Goal: Task Accomplishment & Management: Use online tool/utility

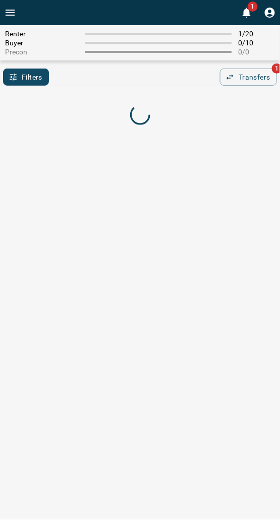
click at [92, 86] on div "Filters 0 Transfers 1" at bounding box center [140, 77] width 280 height 17
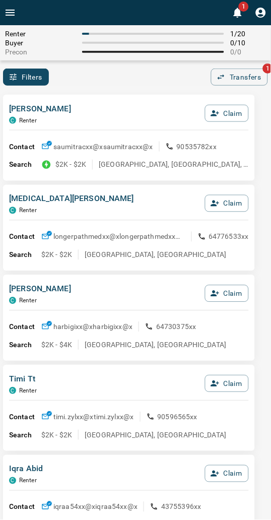
click at [155, 79] on div "Filters 0 Transfers 1" at bounding box center [135, 77] width 271 height 17
click at [157, 69] on div "Filters 0 Transfers 1" at bounding box center [135, 77] width 271 height 17
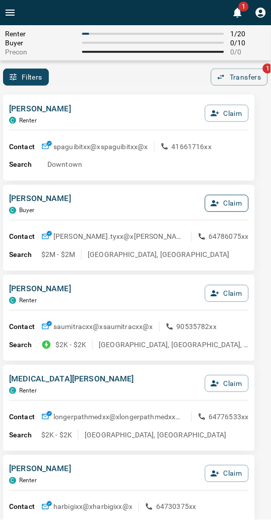
click at [233, 204] on button "Claim" at bounding box center [227, 203] width 44 height 17
click at [233, 204] on button "Confirm Claim" at bounding box center [213, 203] width 72 height 17
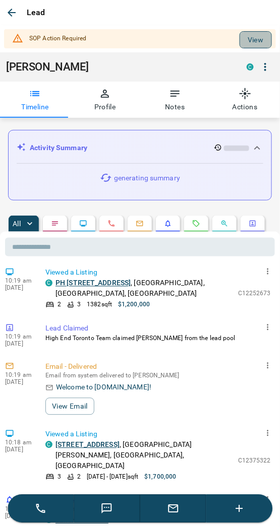
click at [240, 32] on button "View" at bounding box center [256, 39] width 32 height 17
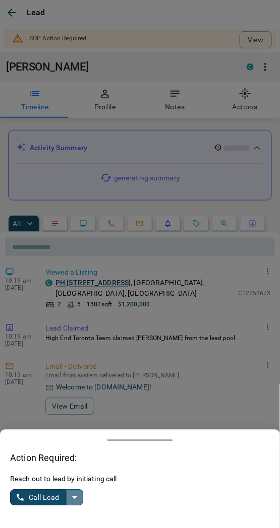
click at [79, 500] on icon "split button" at bounding box center [75, 498] width 12 height 12
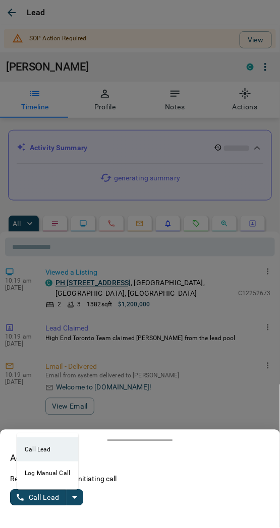
click at [47, 478] on li "Log Manual Call" at bounding box center [48, 474] width 62 height 24
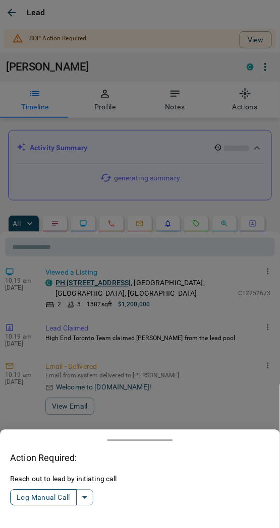
click at [42, 497] on button "Log Manual Call" at bounding box center [43, 498] width 67 height 16
click at [24, 502] on button "Yes" at bounding box center [20, 499] width 20 height 16
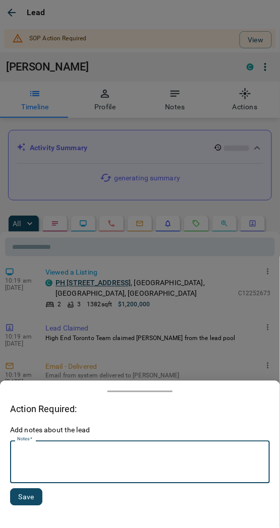
click at [49, 464] on textarea "Notes   *" at bounding box center [140, 463] width 246 height 34
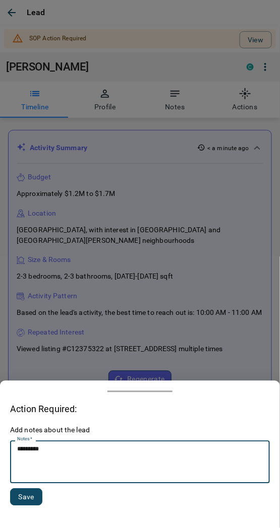
type textarea "*********"
click at [32, 496] on button "Save" at bounding box center [26, 497] width 32 height 17
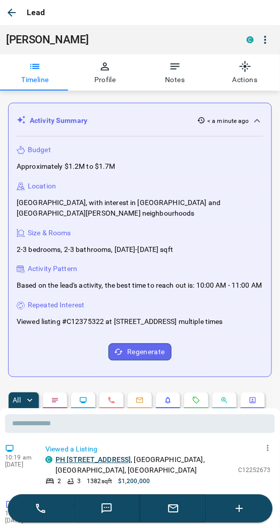
click at [13, 15] on icon "button" at bounding box center [12, 13] width 12 height 12
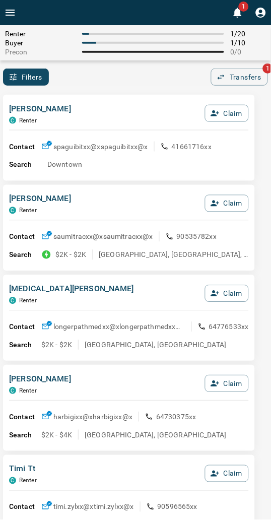
click at [80, 67] on div "Renter 1 / 20 Buyer 1 / 10 Precon 0 / 0 Filters 0 Transfers 1" at bounding box center [135, 55] width 271 height 61
click at [145, 140] on div "Contact spaguibitxx@x spaguibitxx@x 41661716xx" at bounding box center [129, 147] width 240 height 16
